Goal: Communication & Community: Answer question/provide support

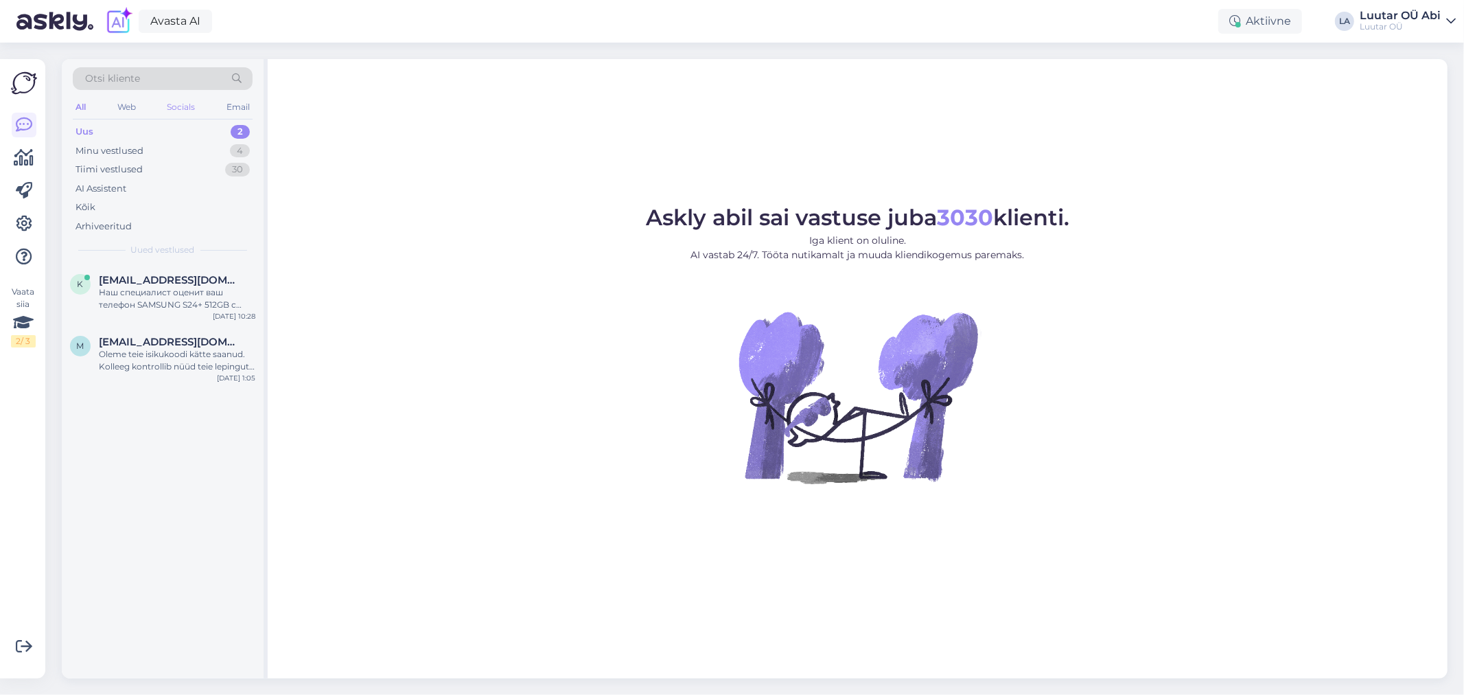
click at [169, 106] on div "Socials" at bounding box center [181, 107] width 34 height 18
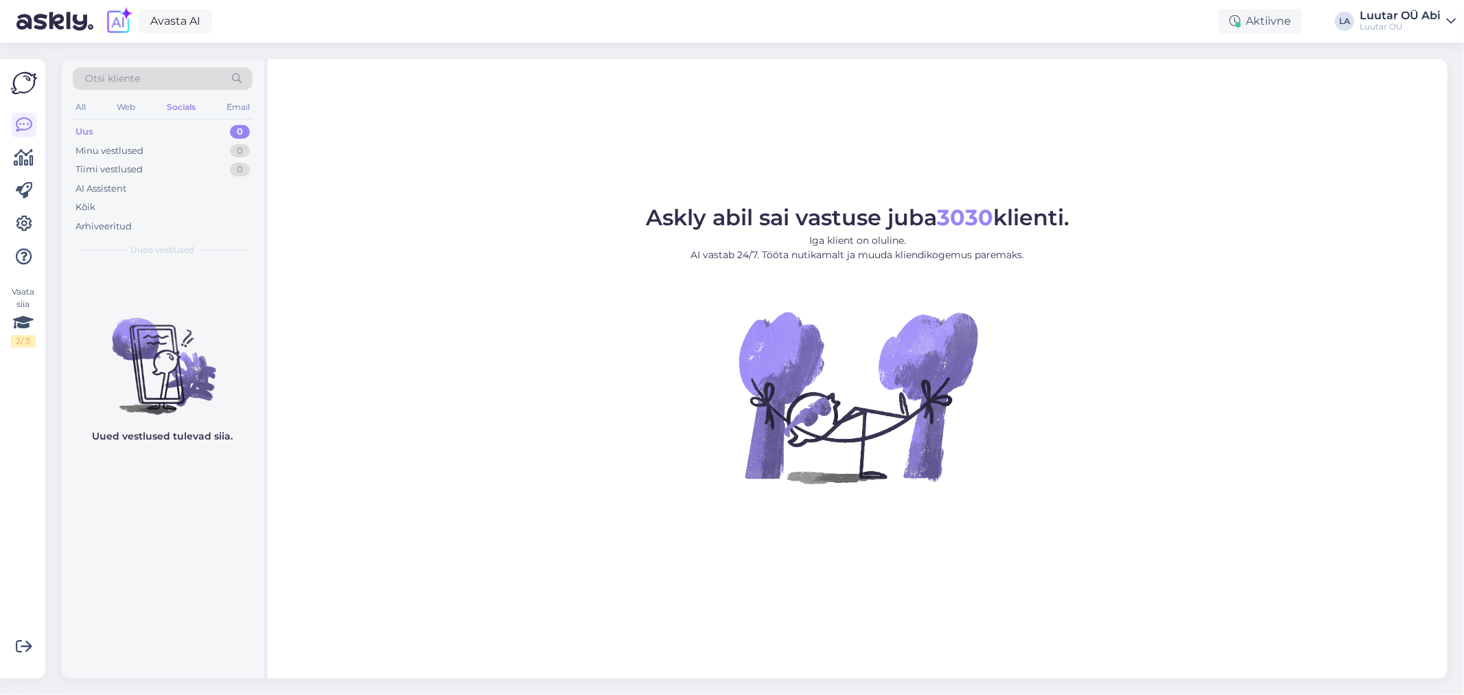
click at [170, 130] on div "Uus 0" at bounding box center [163, 131] width 180 height 19
click at [174, 158] on div "Minu vestlused 0" at bounding box center [163, 150] width 180 height 19
click at [172, 148] on div "Minu vestlused 0" at bounding box center [163, 150] width 180 height 19
click at [161, 117] on div "All Web Socials Email" at bounding box center [163, 108] width 180 height 21
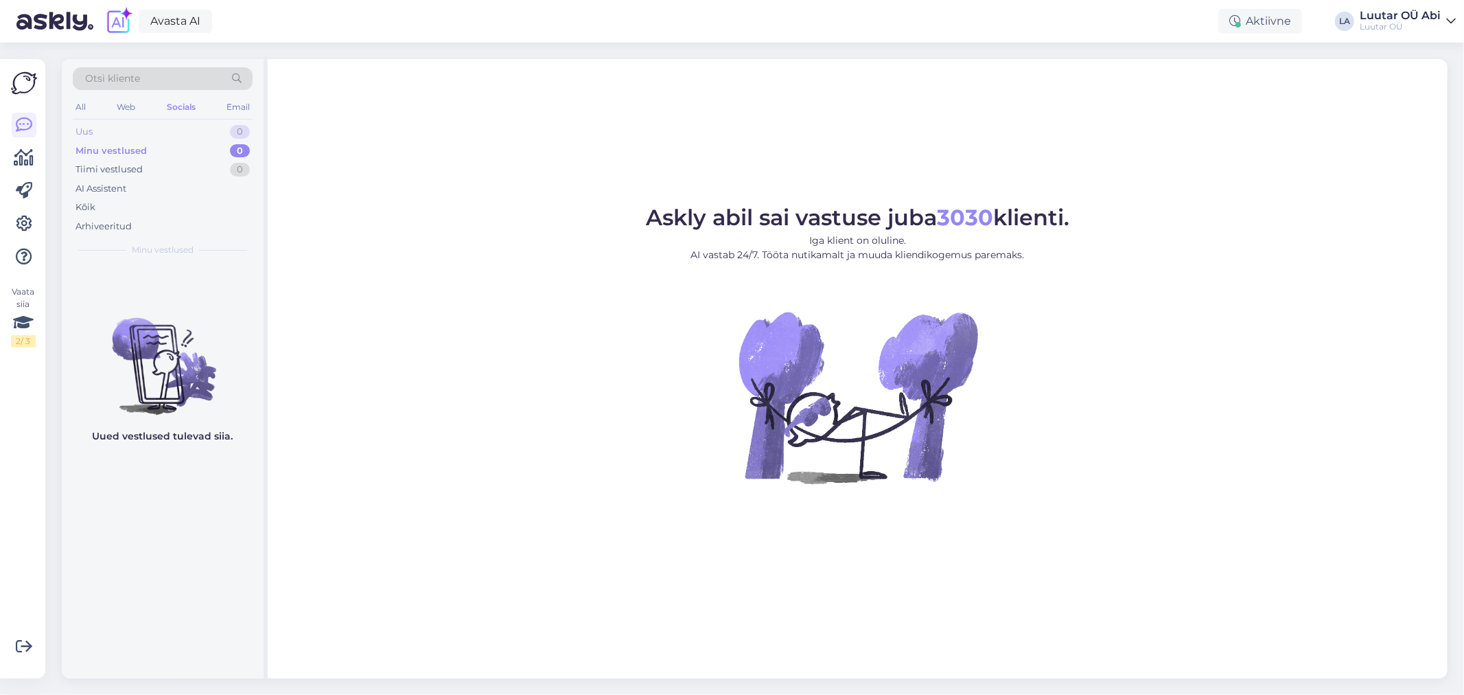
click at [161, 126] on div "Uus 0" at bounding box center [163, 131] width 180 height 19
click at [159, 148] on div "Minu vestlused 0" at bounding box center [163, 150] width 180 height 19
click at [93, 167] on div "Tiimi vestlused" at bounding box center [109, 170] width 67 height 14
click at [108, 148] on div "Minu vestlused" at bounding box center [110, 151] width 68 height 14
click at [15, 80] on img at bounding box center [24, 83] width 26 height 26
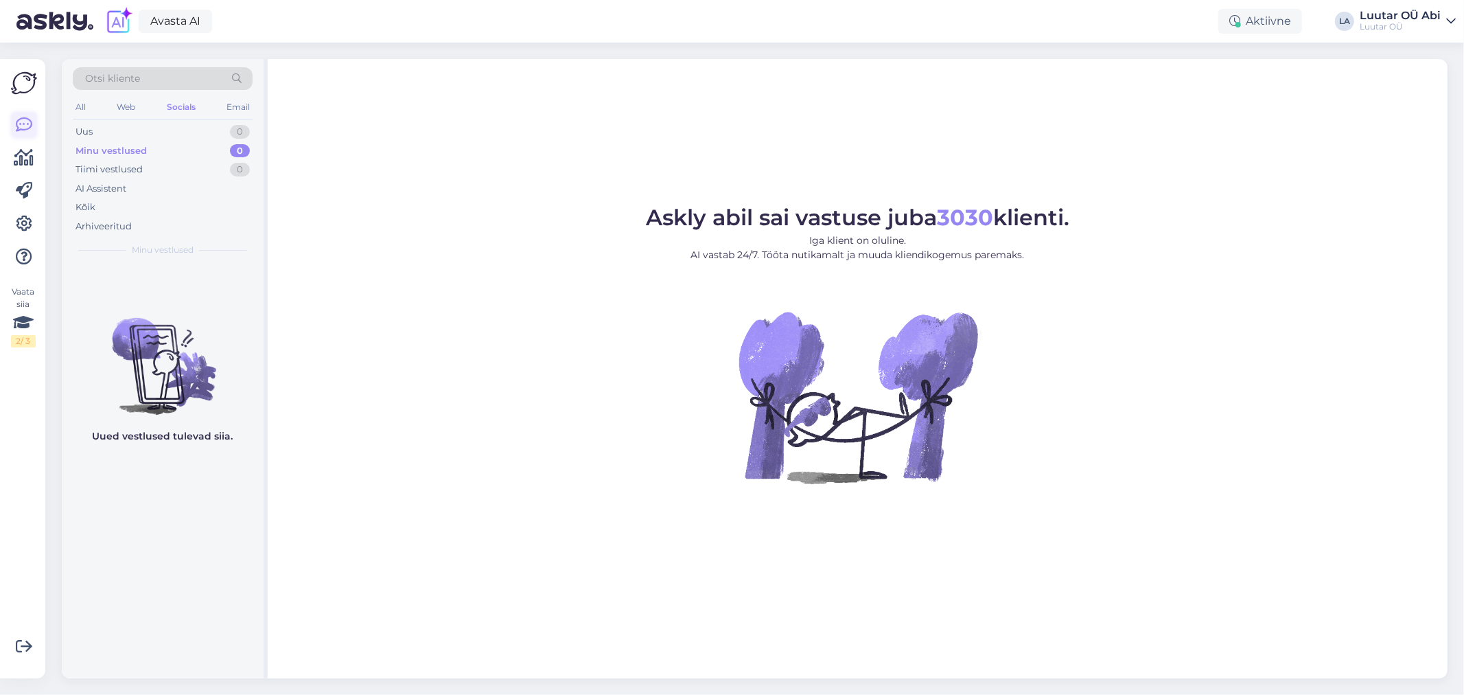
click at [21, 129] on icon at bounding box center [24, 125] width 16 height 16
click at [188, 159] on div "Minu vestlused 0" at bounding box center [163, 150] width 180 height 19
click at [160, 181] on div "AI Assistent" at bounding box center [163, 188] width 180 height 19
click at [158, 170] on div "Tiimi vestlused 0" at bounding box center [163, 169] width 180 height 19
click at [157, 167] on div "Tiimi vestlused 0" at bounding box center [163, 169] width 180 height 19
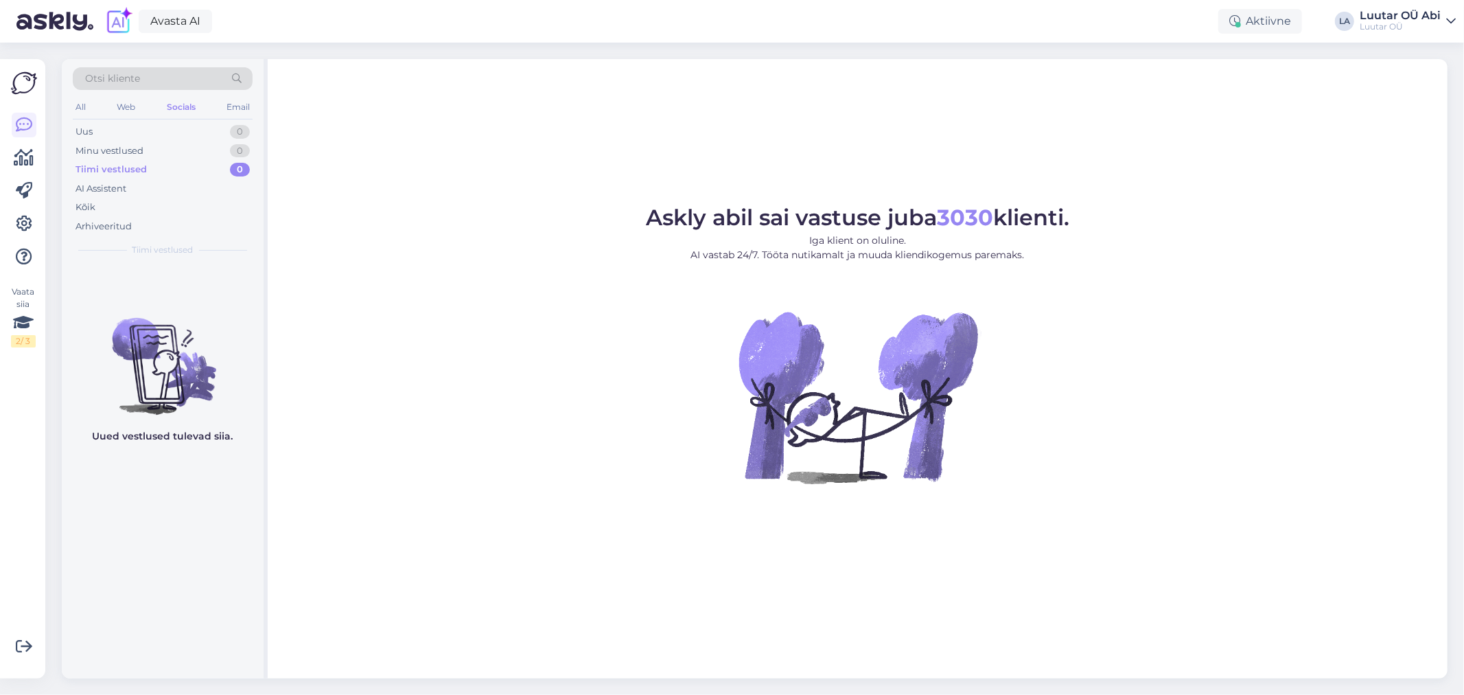
click at [157, 167] on div "Tiimi vestlused 0" at bounding box center [163, 169] width 180 height 19
click at [158, 148] on div "Minu vestlused 0" at bounding box center [163, 150] width 180 height 19
click at [124, 110] on div "Web" at bounding box center [126, 107] width 24 height 18
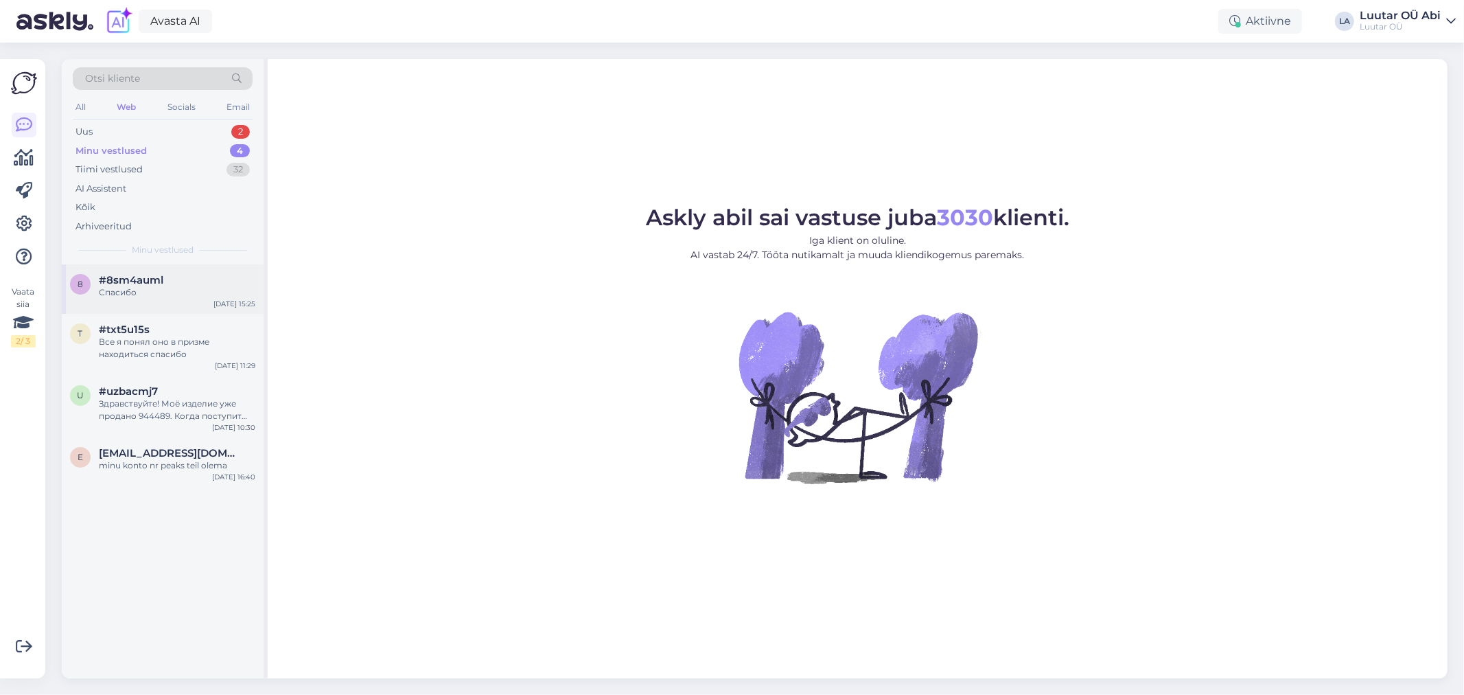
click at [140, 275] on span "#8sm4auml" at bounding box center [131, 280] width 65 height 12
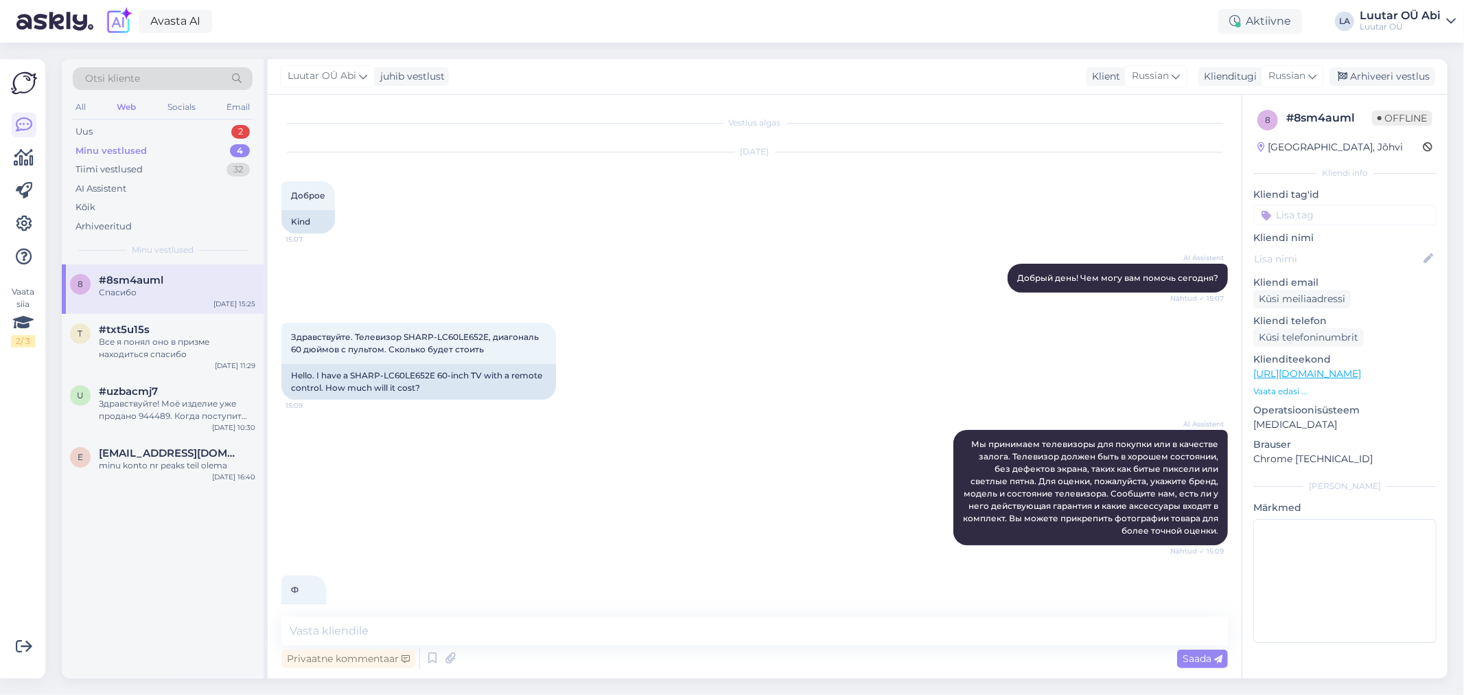
scroll to position [297, 0]
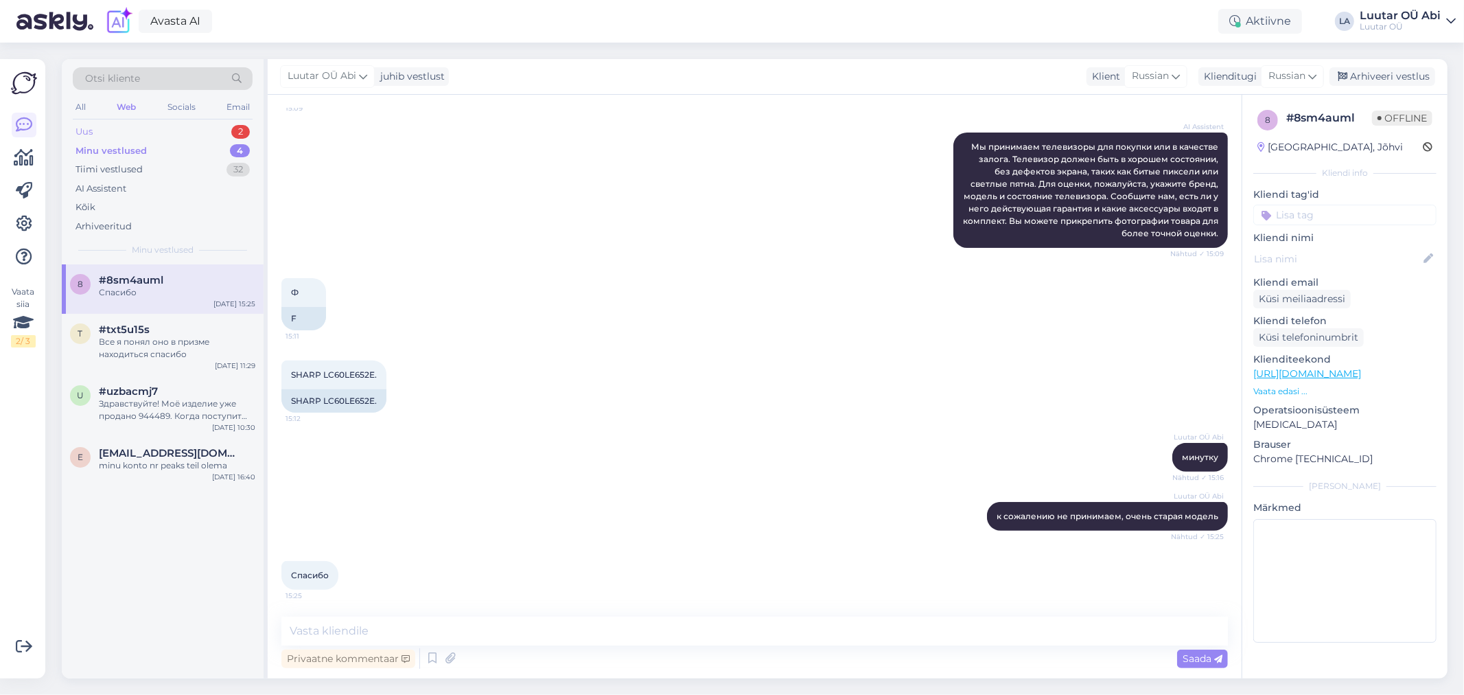
click at [184, 126] on div "Uus 2" at bounding box center [163, 131] width 180 height 19
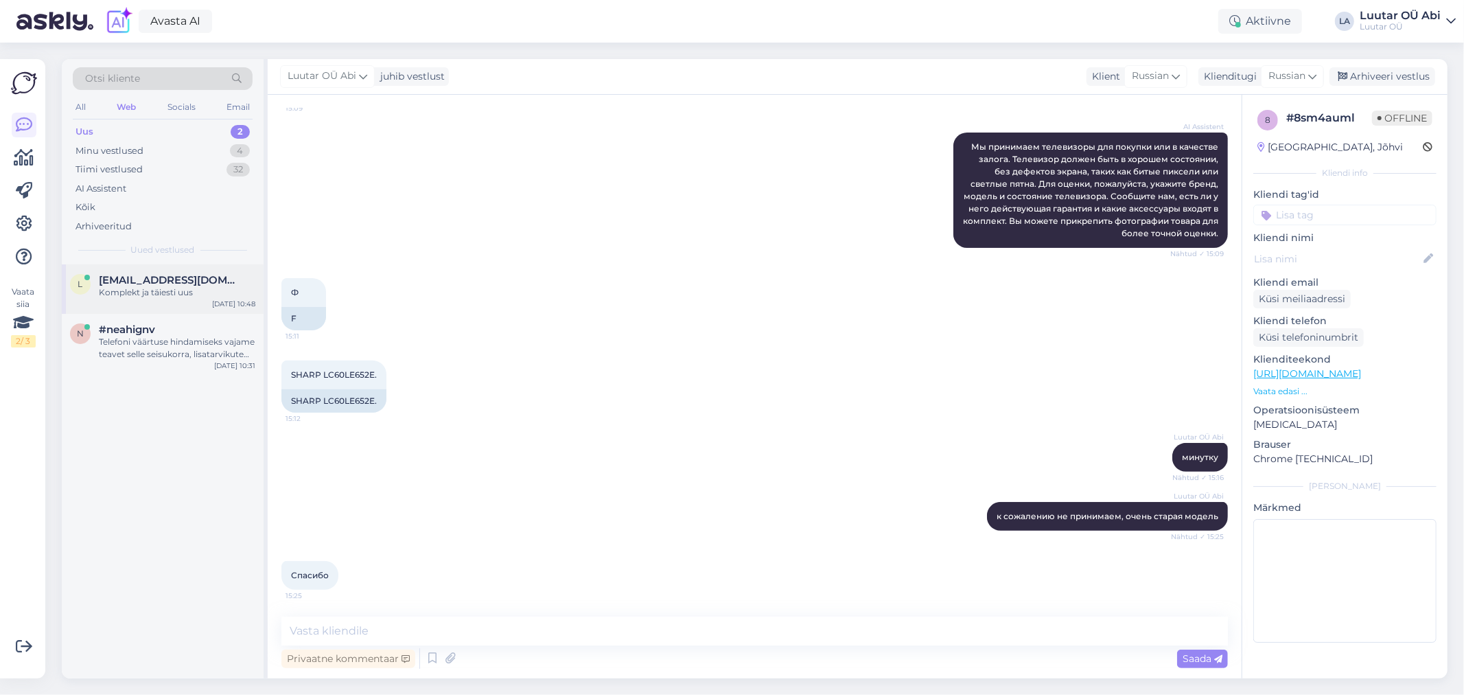
click at [195, 285] on span "[EMAIL_ADDRESS][DOMAIN_NAME]" at bounding box center [170, 280] width 143 height 12
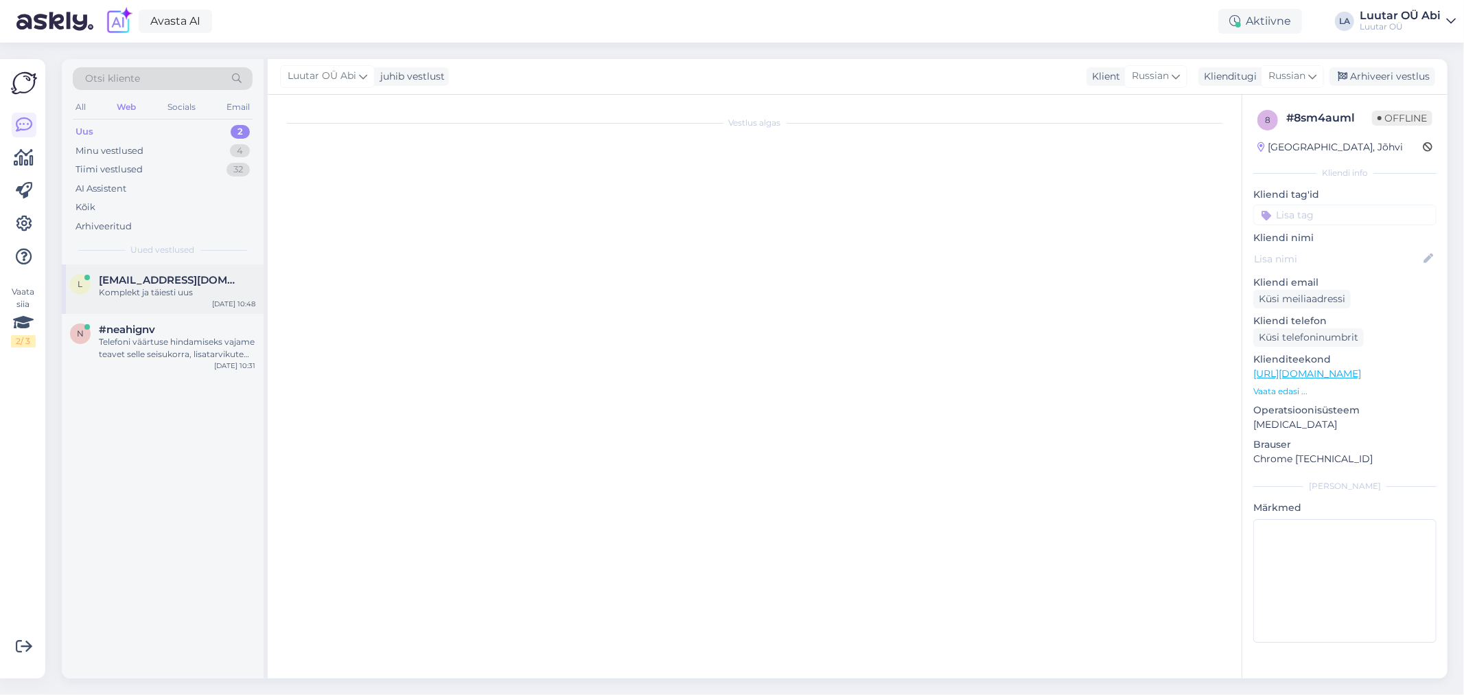
scroll to position [891, 0]
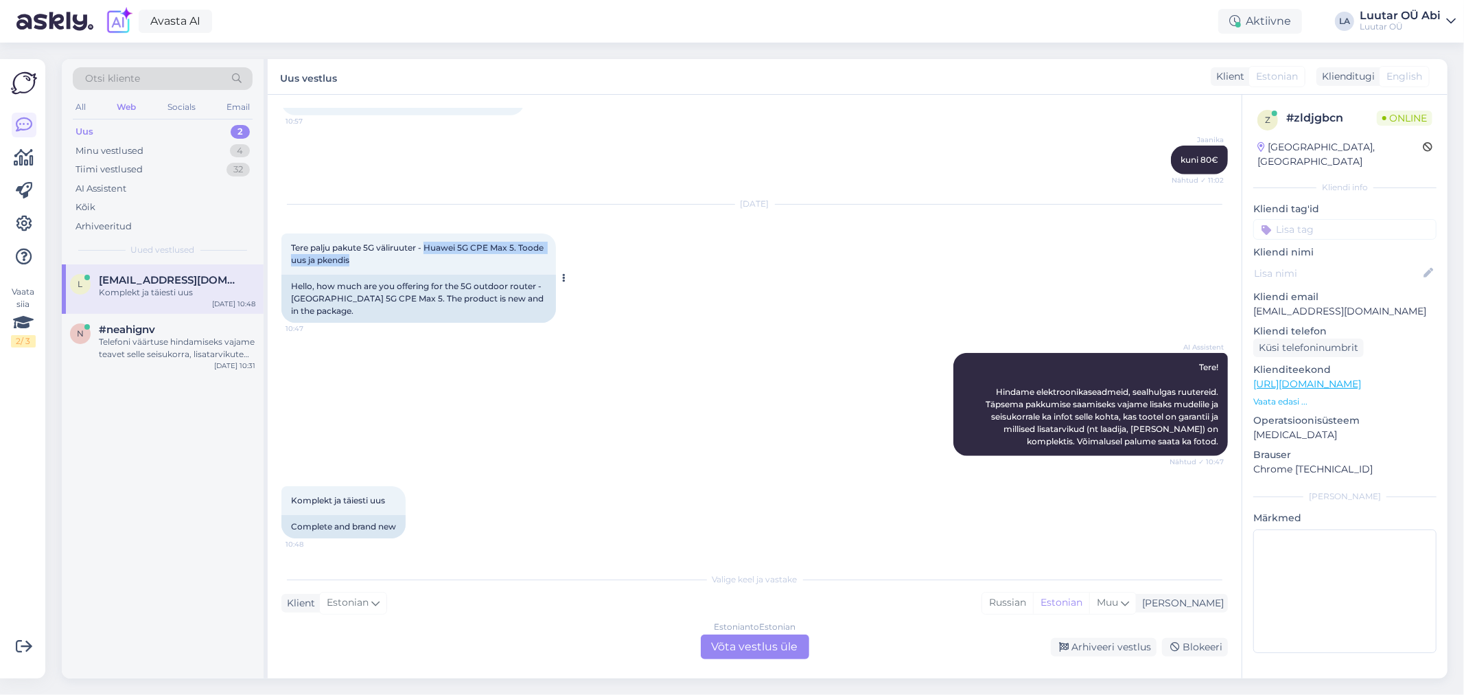
drag, startPoint x: 426, startPoint y: 243, endPoint x: 526, endPoint y: 257, distance: 101.2
click at [526, 257] on div "Tere palju pakute 5G väliruuter - Huawei 5G CPE Max 5. Toode uus ja pkendis 10:…" at bounding box center [418, 253] width 275 height 41
drag, startPoint x: 502, startPoint y: 245, endPoint x: 533, endPoint y: 254, distance: 32.2
click at [533, 254] on div "Tere palju pakute 5G väliruuter - Huawei 5G CPE Max 5. Toode uus ja pkendis 10:…" at bounding box center [418, 253] width 275 height 41
click at [747, 638] on div "Estonian to Estonian Võta vestlus üle" at bounding box center [755, 646] width 108 height 25
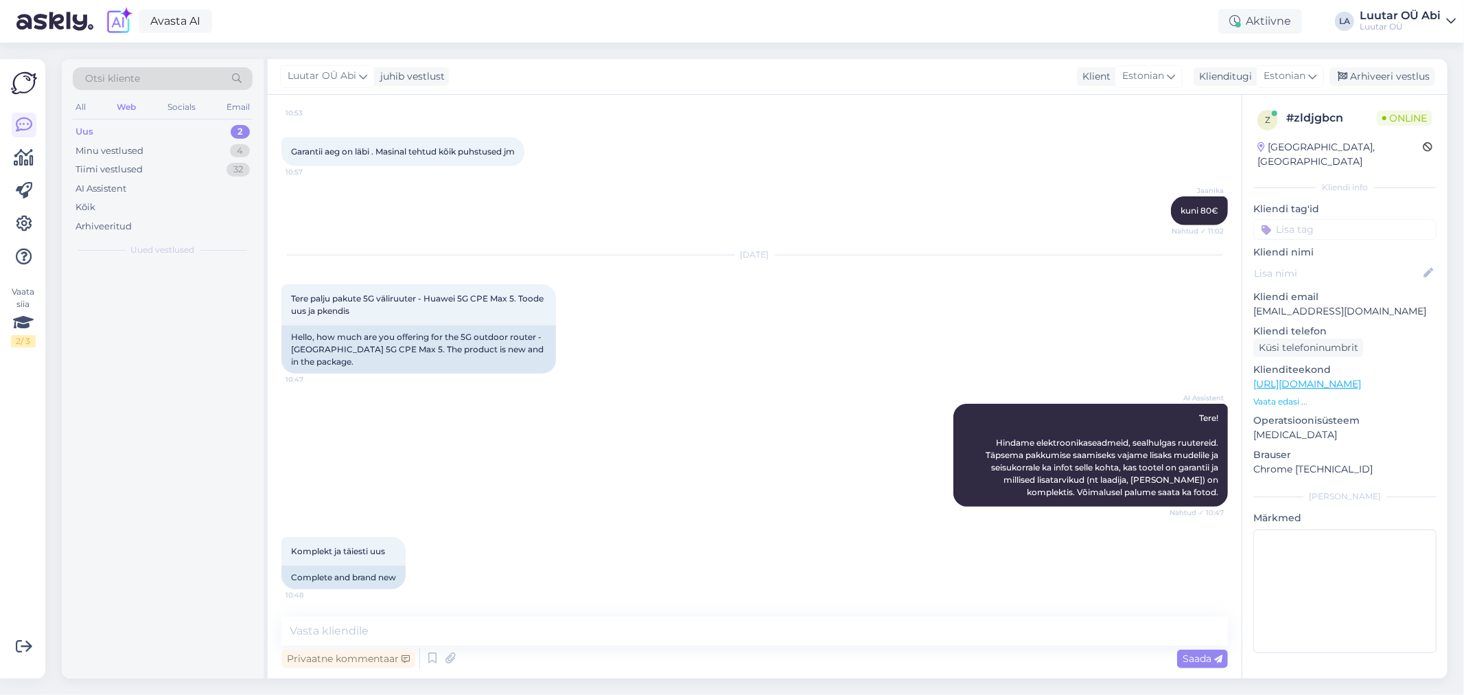
scroll to position [840, 0]
click at [743, 634] on textarea at bounding box center [754, 630] width 947 height 29
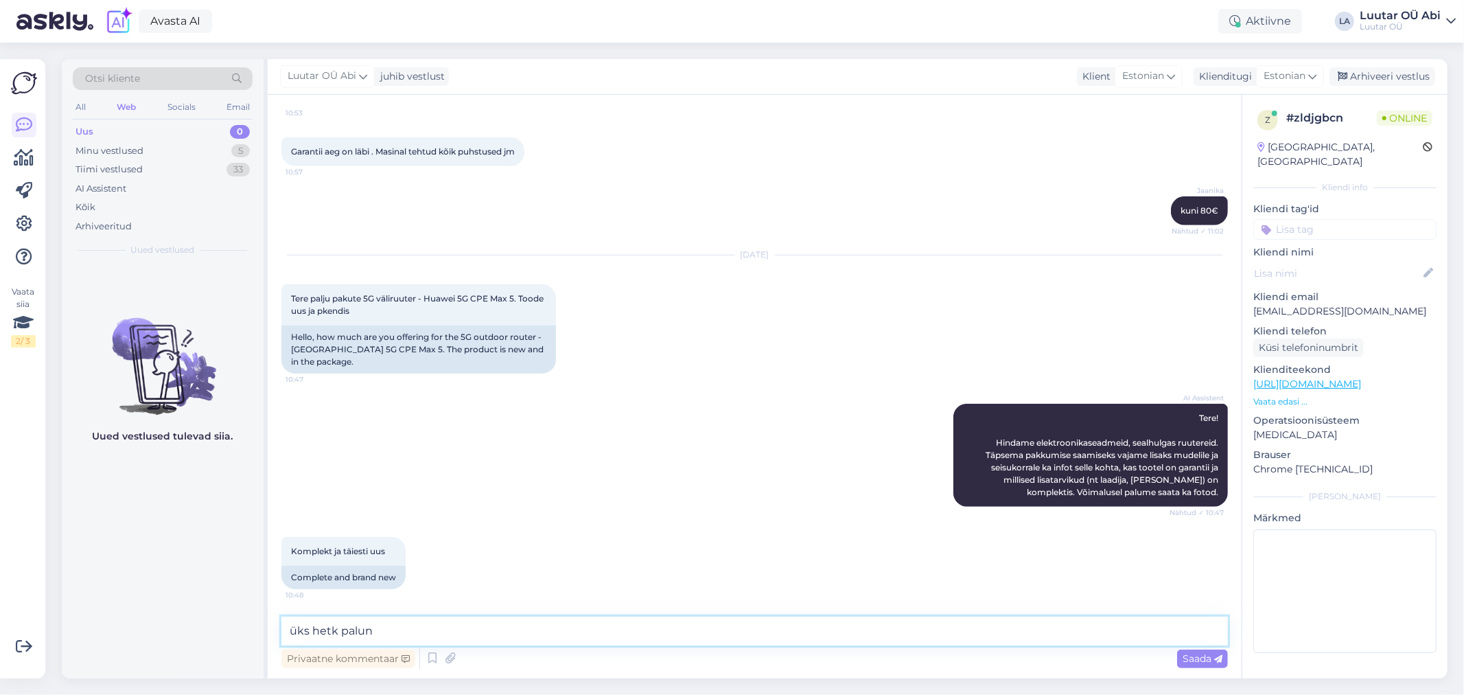
type textarea "üks hetk palun"
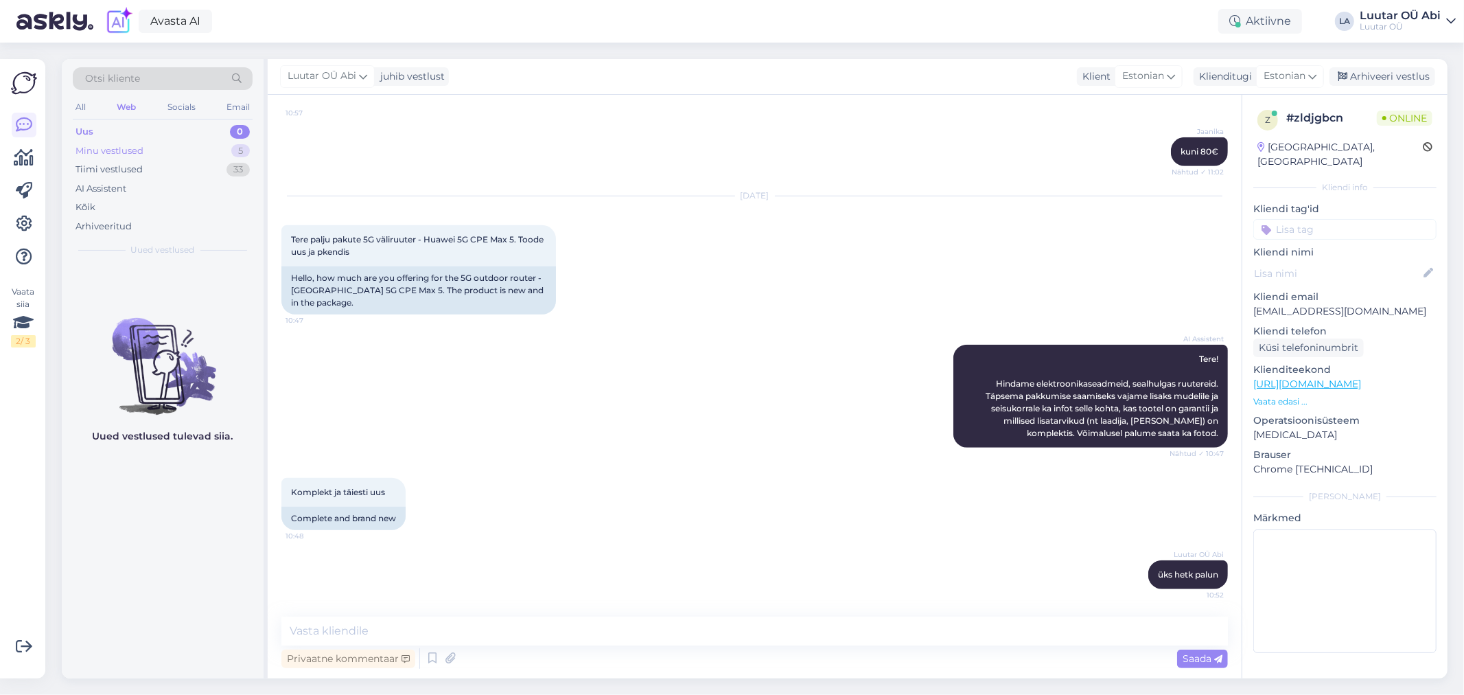
click at [144, 149] on div "Minu vestlused 5" at bounding box center [163, 150] width 180 height 19
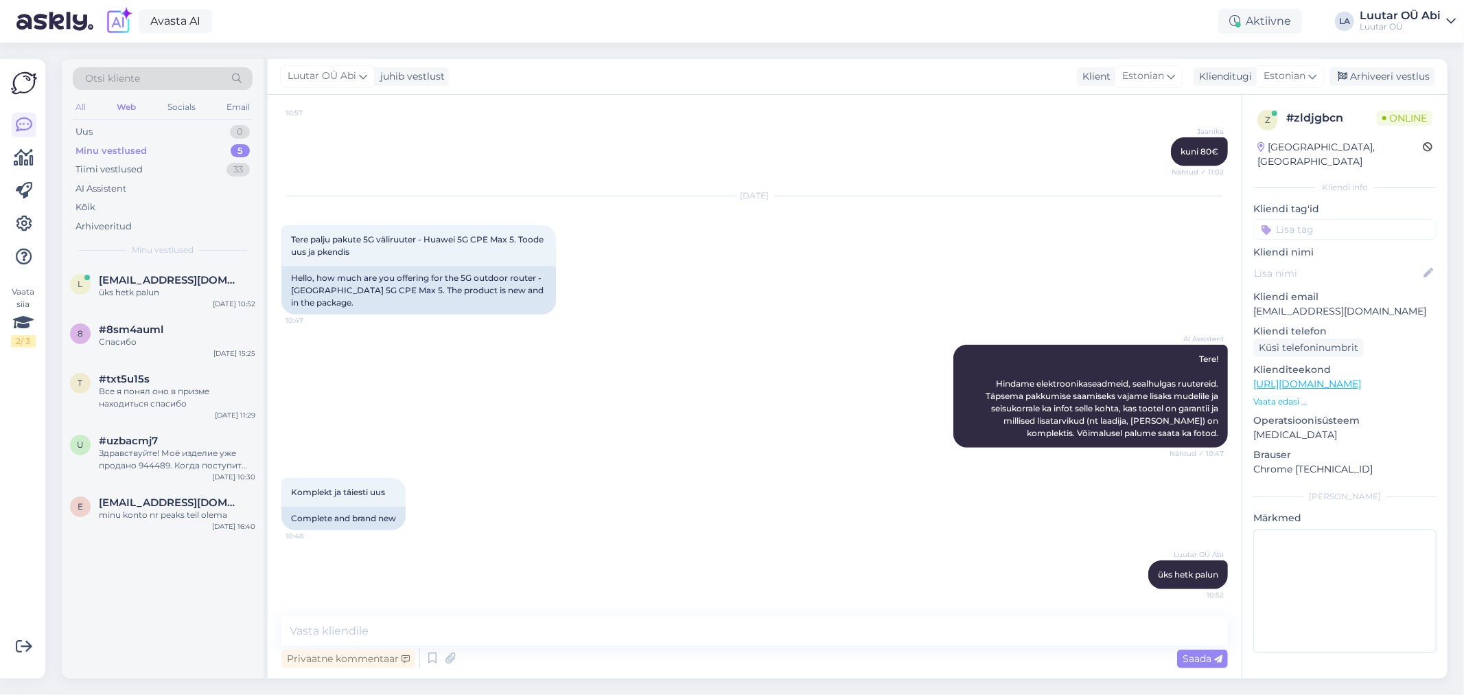
click at [77, 104] on div "All" at bounding box center [81, 107] width 16 height 18
click at [140, 105] on div "All Web Socials Email" at bounding box center [163, 108] width 180 height 21
click at [132, 106] on div "Web" at bounding box center [127, 107] width 24 height 18
click at [80, 106] on div "All" at bounding box center [81, 107] width 16 height 18
click at [489, 634] on textarea at bounding box center [754, 630] width 947 height 29
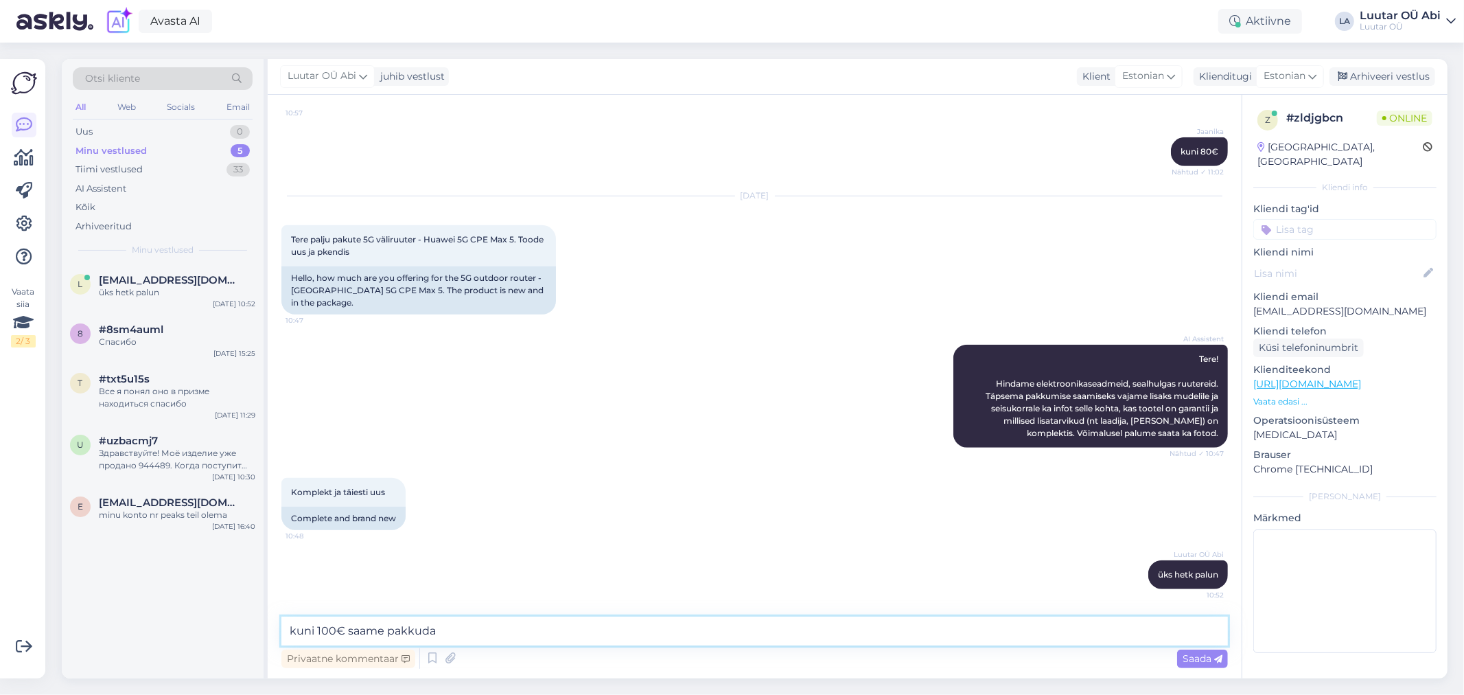
type textarea "kuni 100€ saame pakkuda"
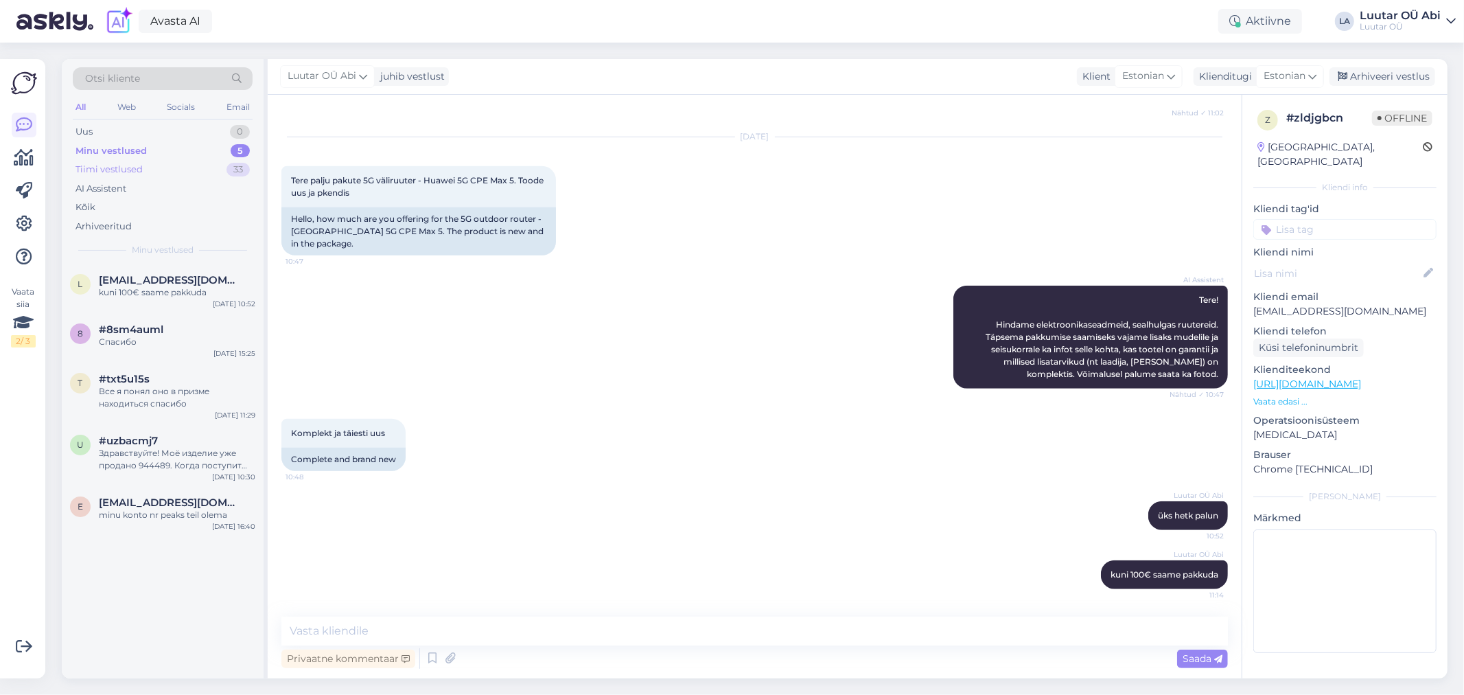
click at [194, 160] on div "Tiimi vestlused 33" at bounding box center [163, 169] width 180 height 19
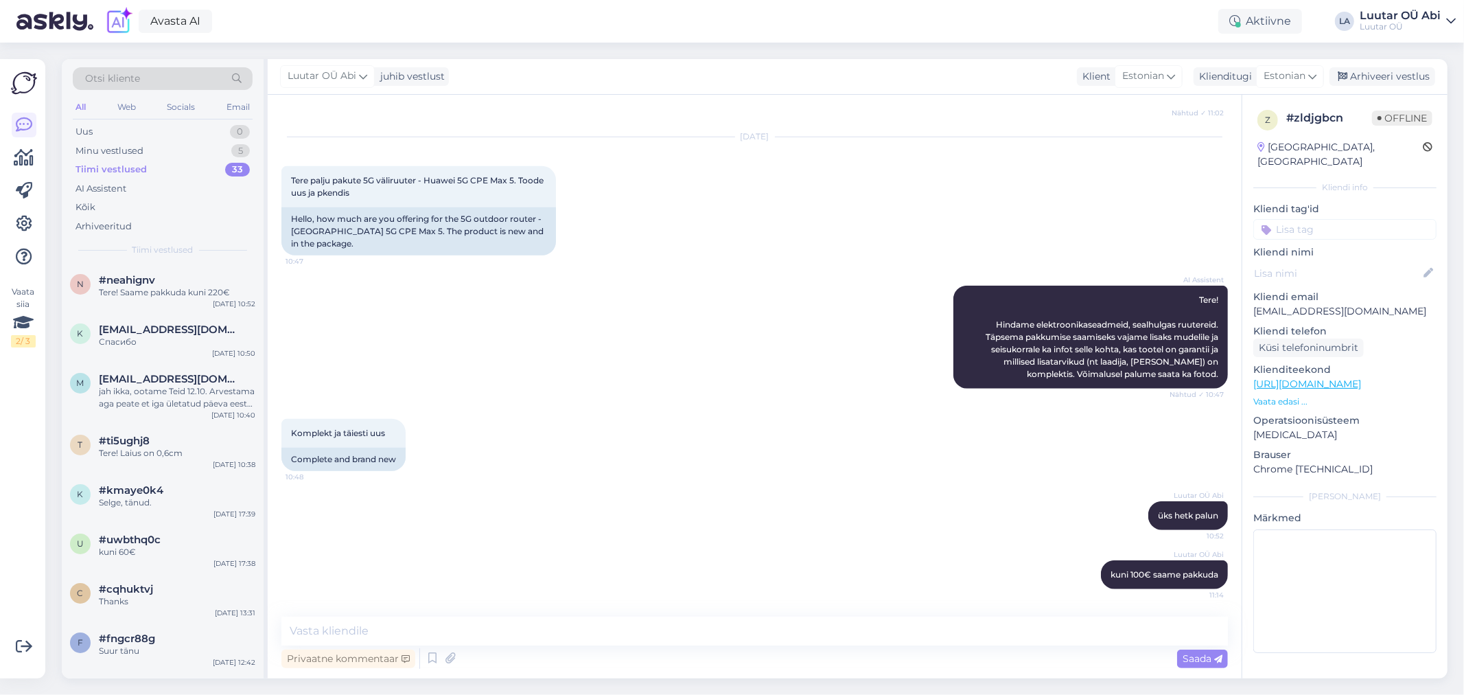
click at [899, 429] on div "Komplekt ja täiesti uus 10:48 Complete and brand new" at bounding box center [754, 445] width 947 height 82
